Goal: Information Seeking & Learning: Learn about a topic

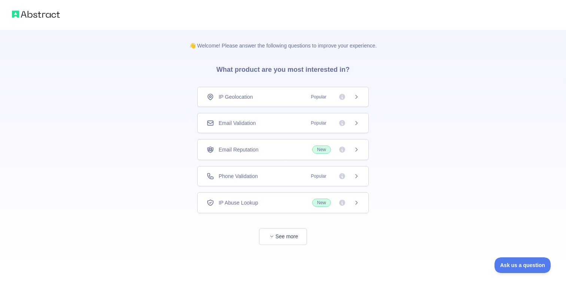
click at [280, 97] on div "IP Geolocation Popular" at bounding box center [283, 96] width 153 height 7
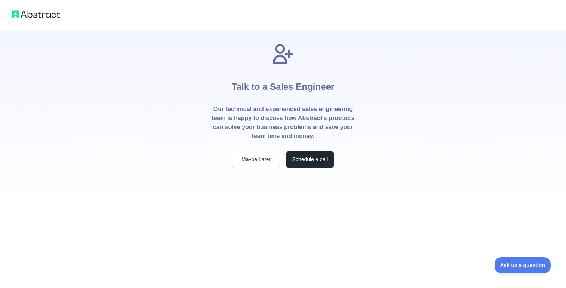
click at [38, 14] on img at bounding box center [36, 14] width 48 height 10
click at [22, 12] on img at bounding box center [36, 14] width 48 height 10
click at [11, 12] on div at bounding box center [283, 15] width 566 height 30
click at [34, 14] on img at bounding box center [36, 14] width 48 height 10
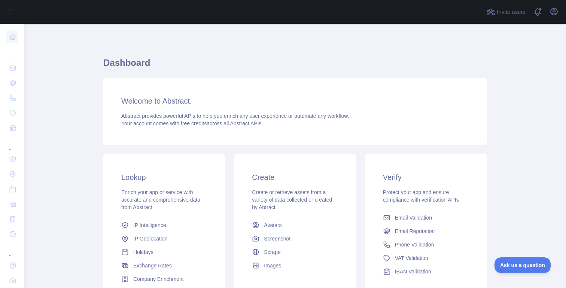
click at [82, 56] on main "Dashboard Welcome to Abstract. Abstract provides powerful APIs to help you enri…" at bounding box center [295, 156] width 542 height 264
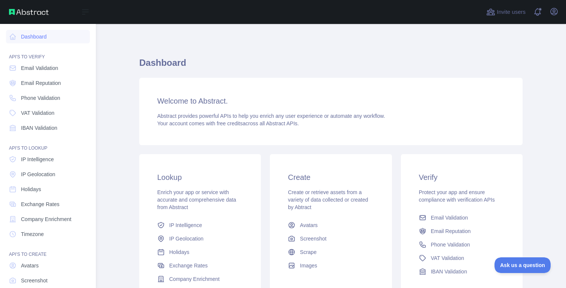
click at [3, 38] on div "Dashboard API'S TO VERIFY Email Validation Email Reputation Phone Validation VA…" at bounding box center [48, 162] width 96 height 324
click at [16, 38] on icon at bounding box center [12, 36] width 7 height 7
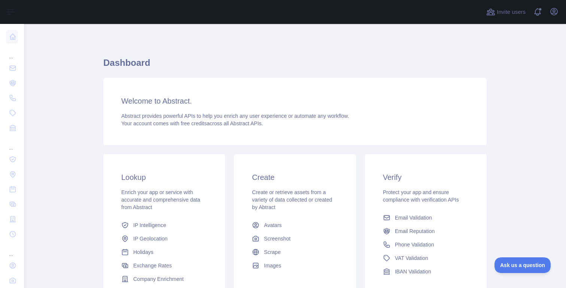
click at [134, 46] on div "Dashboard Welcome to Abstract. Abstract provides powerful APIs to help you enri…" at bounding box center [294, 185] width 383 height 286
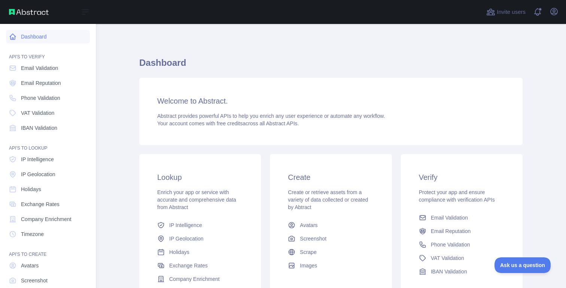
click at [14, 40] on icon at bounding box center [12, 36] width 7 height 7
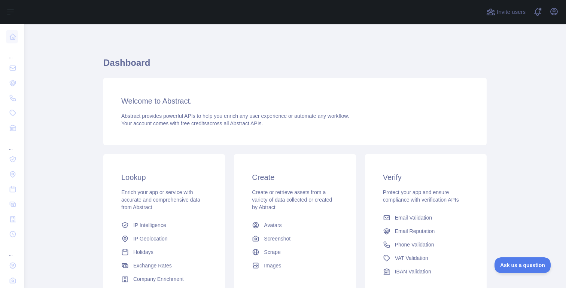
scroll to position [85, 0]
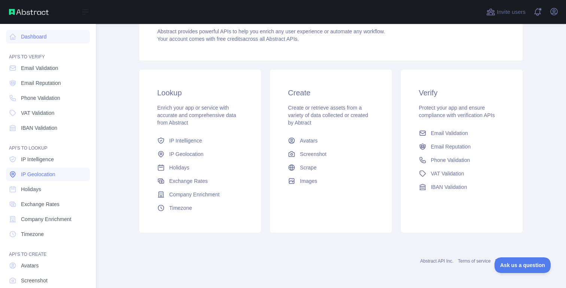
click at [50, 176] on span "IP Geolocation" at bounding box center [38, 174] width 34 height 7
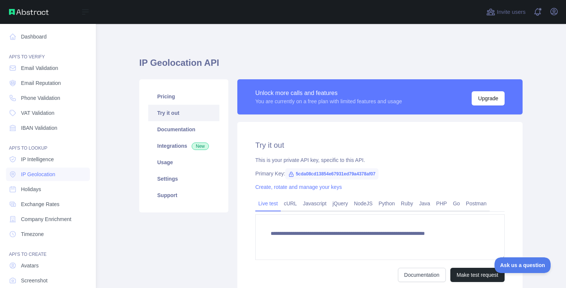
type textarea "**********"
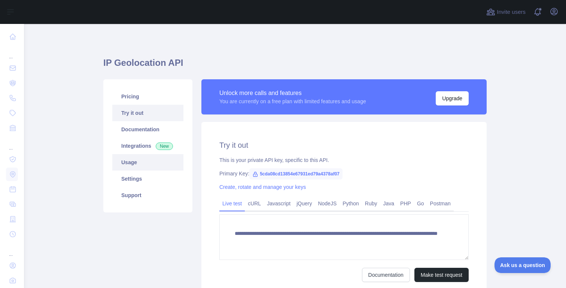
click at [136, 160] on link "Usage" at bounding box center [147, 162] width 71 height 16
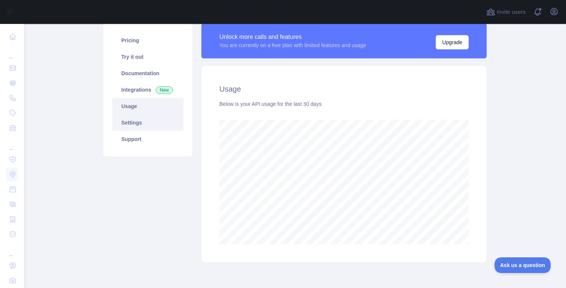
scroll to position [44, 0]
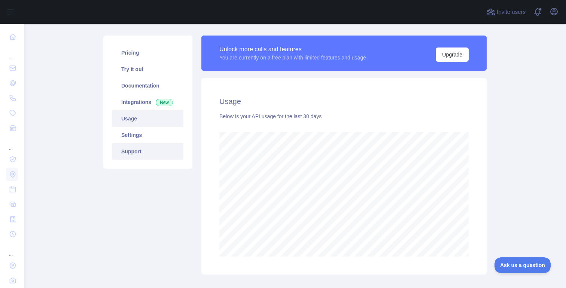
click at [136, 155] on link "Support" at bounding box center [147, 151] width 71 height 16
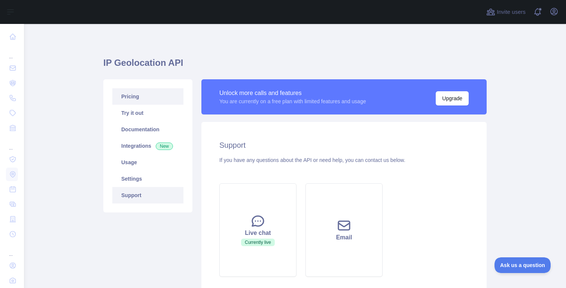
click at [135, 92] on link "Pricing" at bounding box center [147, 96] width 71 height 16
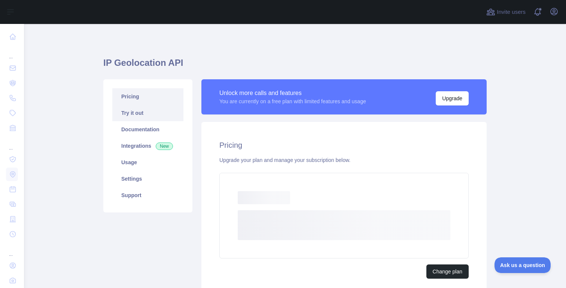
click at [139, 112] on link "Try it out" at bounding box center [147, 113] width 71 height 16
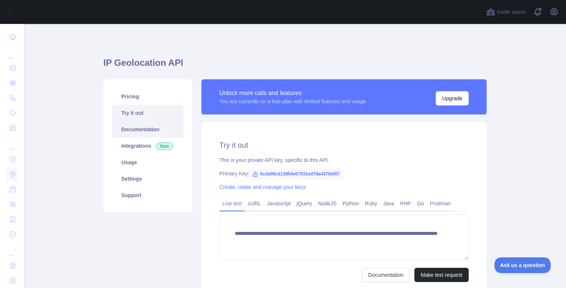
click at [140, 131] on link "Documentation" at bounding box center [147, 129] width 71 height 16
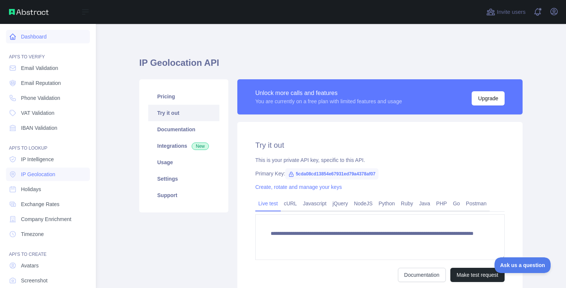
click at [11, 33] on icon at bounding box center [12, 36] width 7 height 7
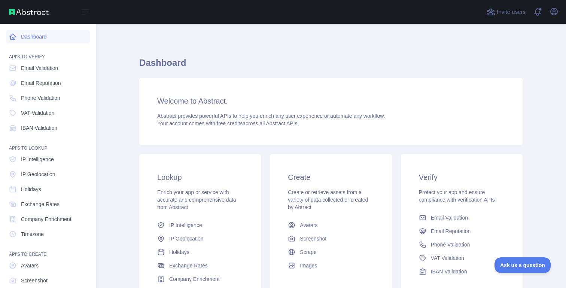
click at [24, 34] on link "Dashboard" at bounding box center [48, 36] width 84 height 13
